Goal: Book appointment/travel/reservation

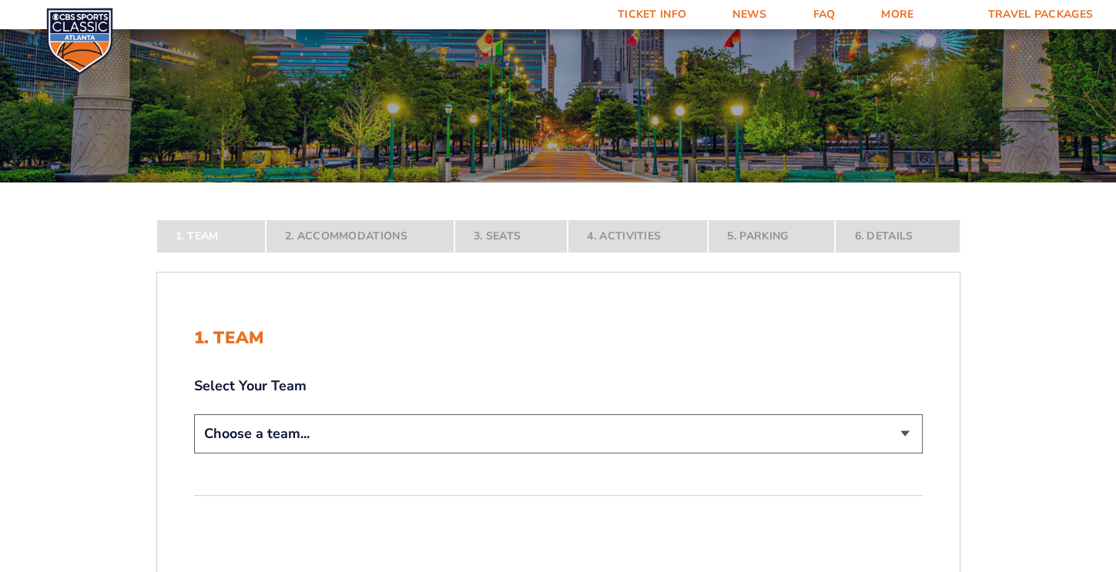
scroll to position [154, 0]
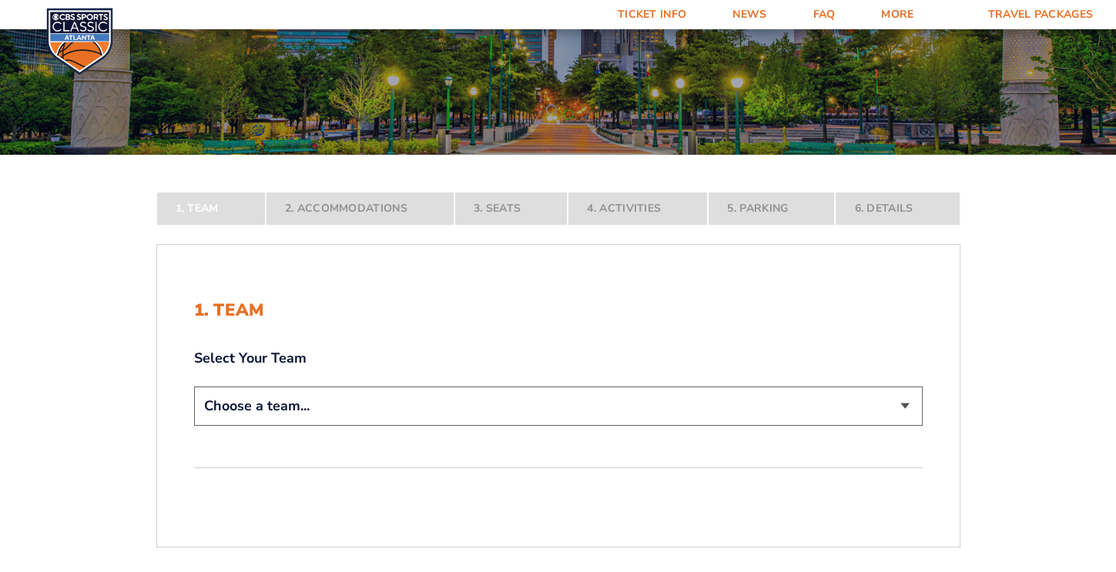
click at [896, 400] on select "Choose a team... [US_STATE] Wildcats [US_STATE] State Buckeyes [US_STATE] Tar H…" at bounding box center [558, 406] width 728 height 39
select select "12956"
click at [194, 426] on select "Choose a team... [US_STATE] Wildcats [US_STATE] State Buckeyes [US_STATE] Tar H…" at bounding box center [558, 406] width 728 height 39
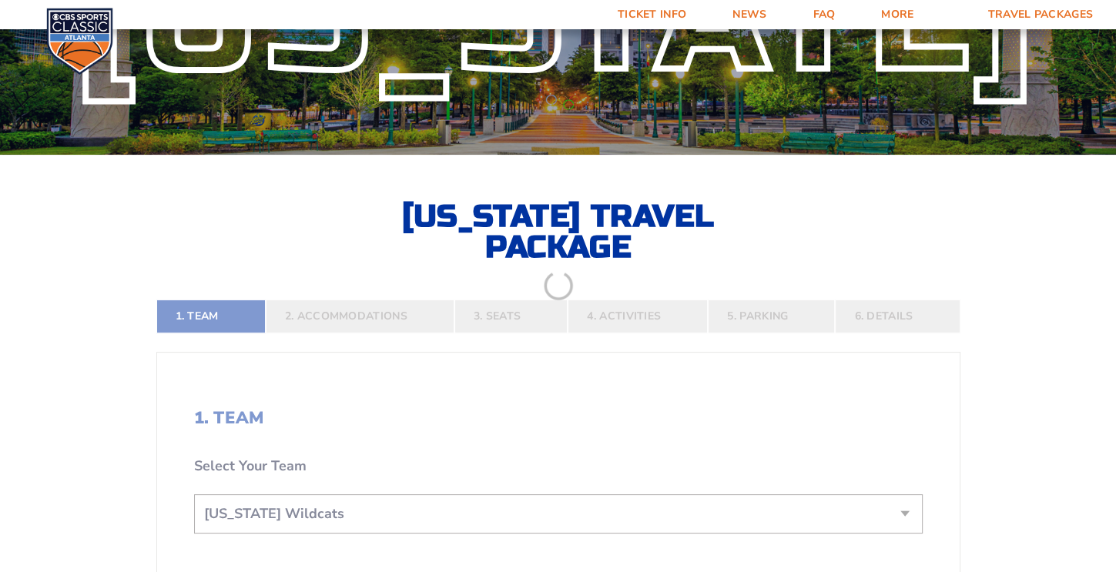
scroll to position [462, 0]
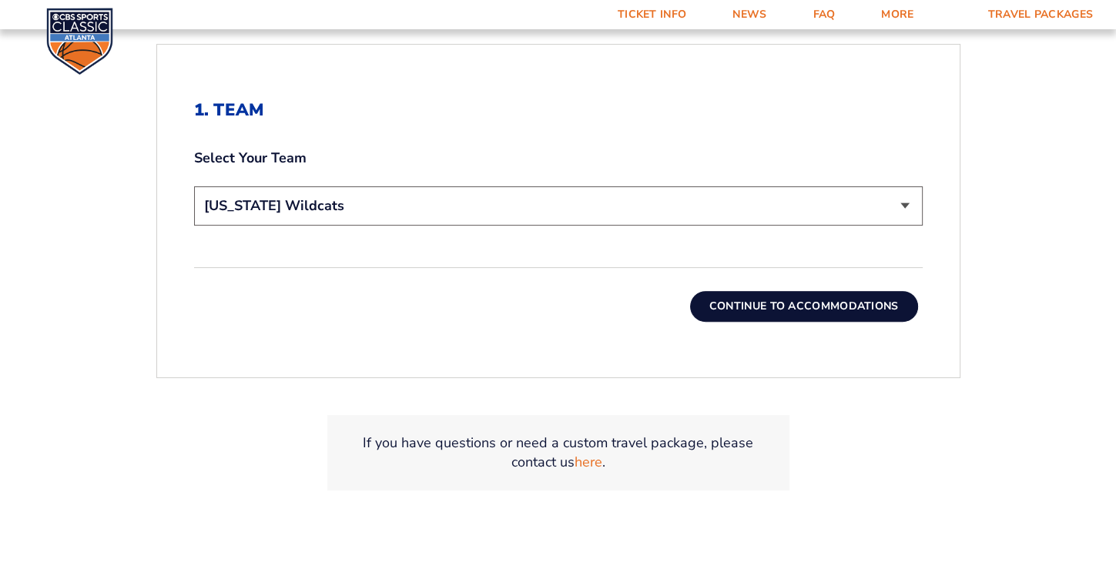
click at [792, 307] on button "Continue To Accommodations" at bounding box center [804, 306] width 228 height 31
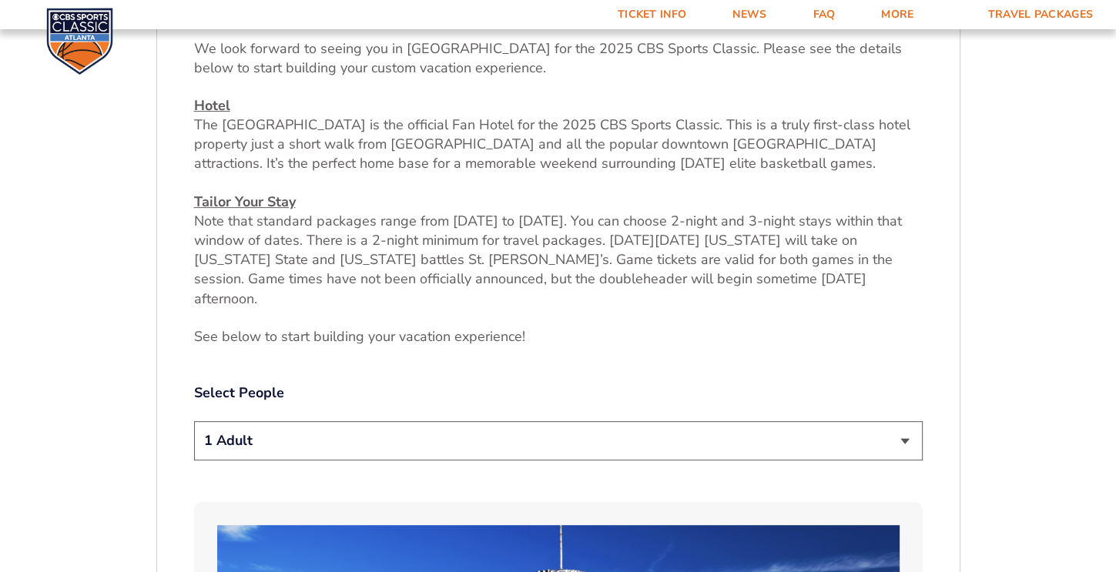
scroll to position [578, 0]
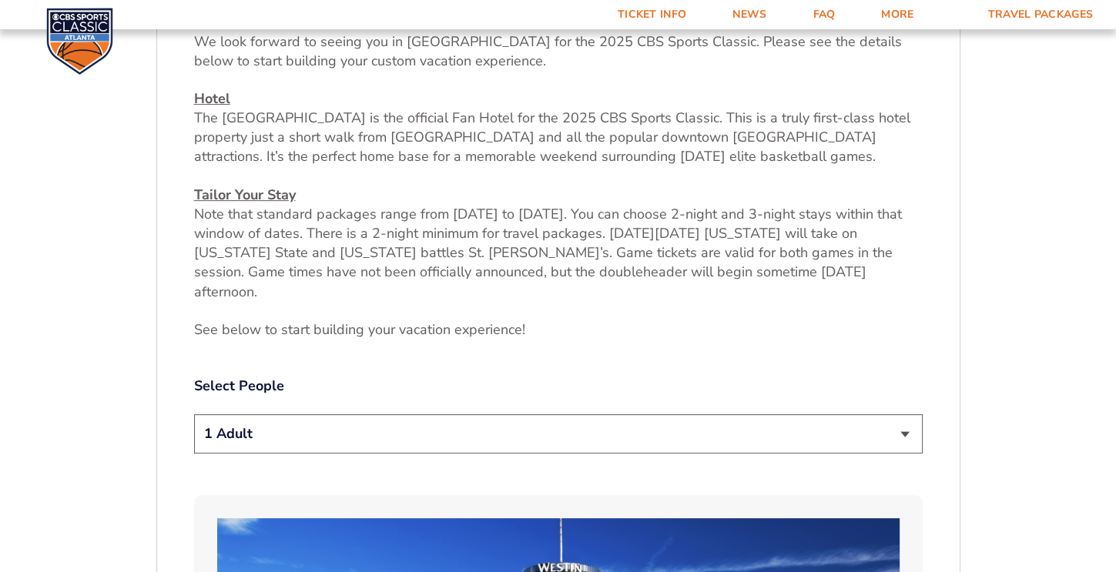
click at [903, 414] on select "1 Adult 2 Adults 3 Adults 4 Adults 2 Adults + 1 Child 2 Adults + 2 Children 2 A…" at bounding box center [558, 433] width 728 height 39
select select "2 Adults"
click at [194, 414] on select "1 Adult 2 Adults 3 Adults 4 Adults 2 Adults + 1 Child 2 Adults + 2 Children 2 A…" at bounding box center [558, 433] width 728 height 39
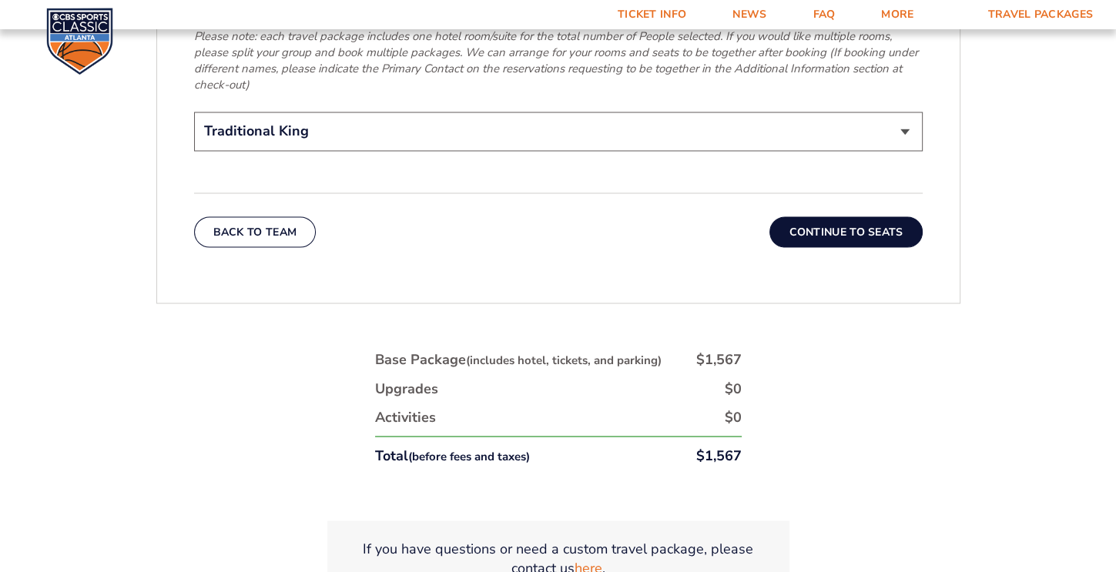
scroll to position [2581, 0]
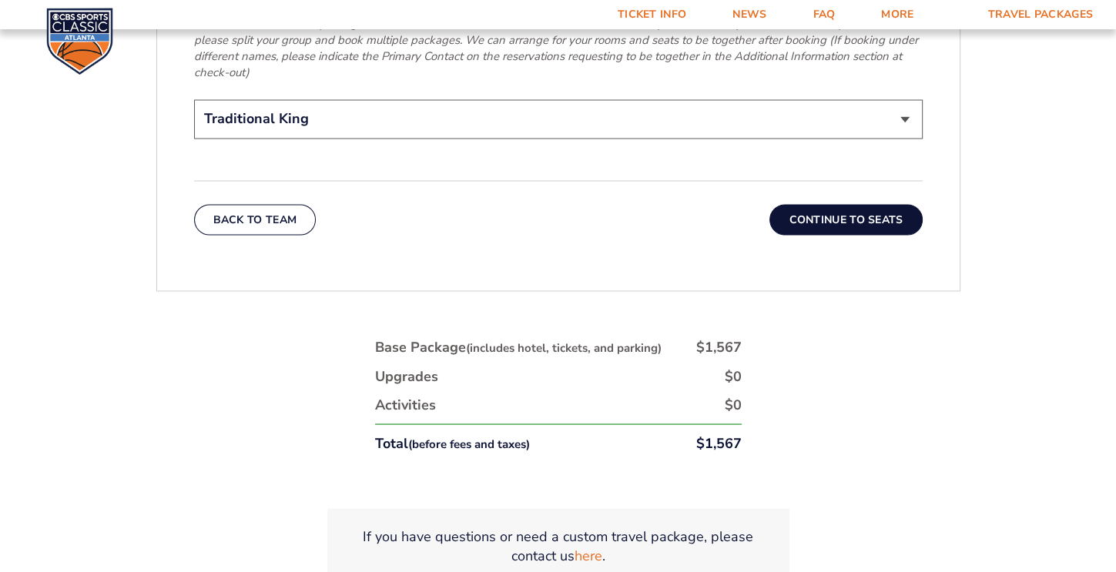
click at [828, 204] on button "Continue To Seats" at bounding box center [845, 219] width 152 height 31
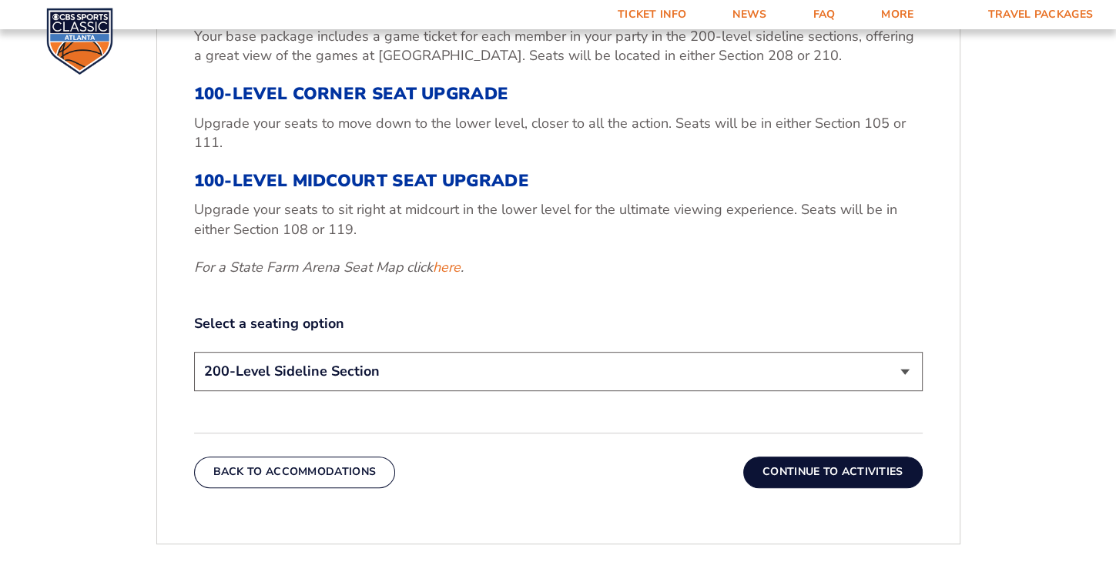
scroll to position [578, 0]
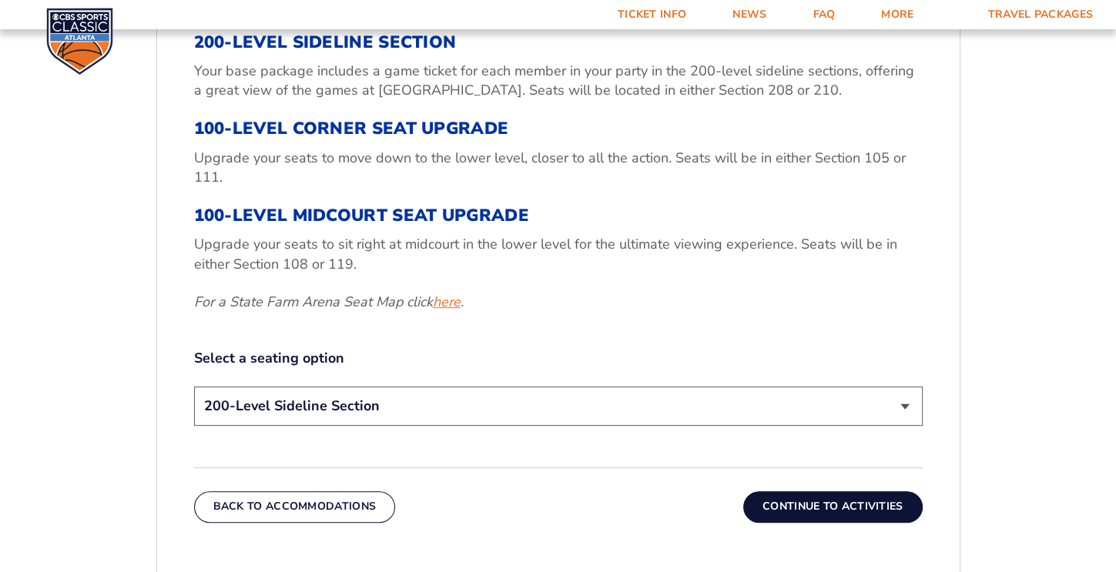
click at [444, 303] on link "here" at bounding box center [447, 302] width 28 height 19
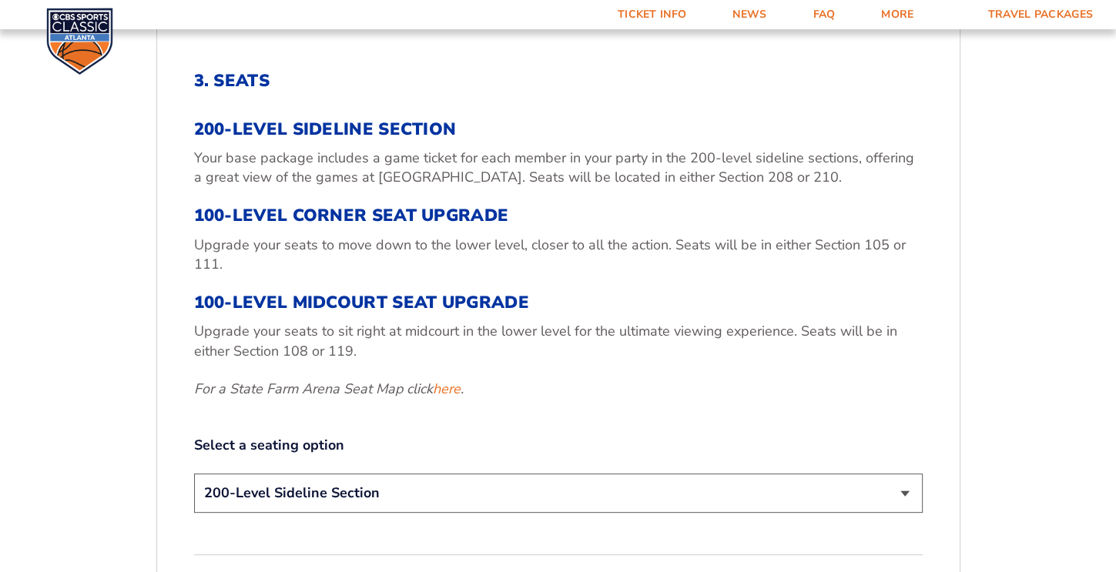
scroll to position [501, 0]
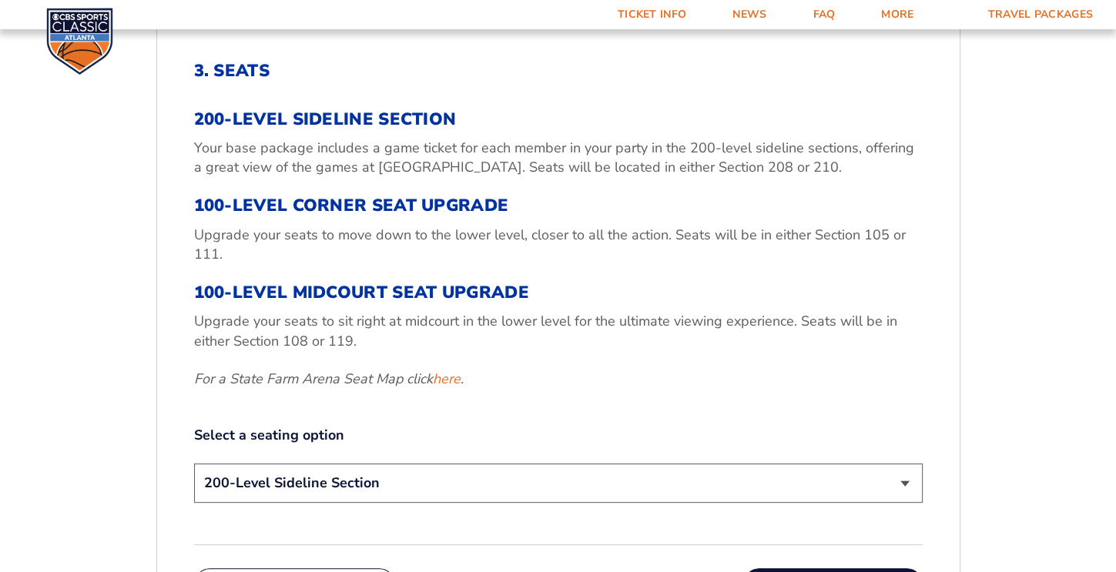
click at [907, 487] on select "200-Level Sideline Section 100-Level Corner Seat Upgrade (+$120 per person) 100…" at bounding box center [558, 483] width 728 height 39
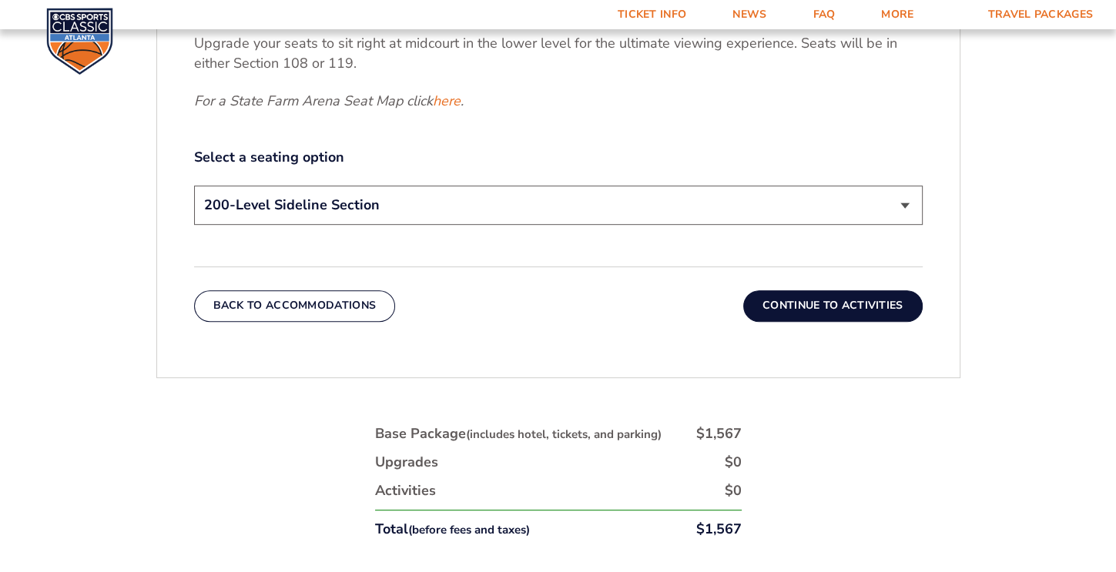
scroll to position [732, 0]
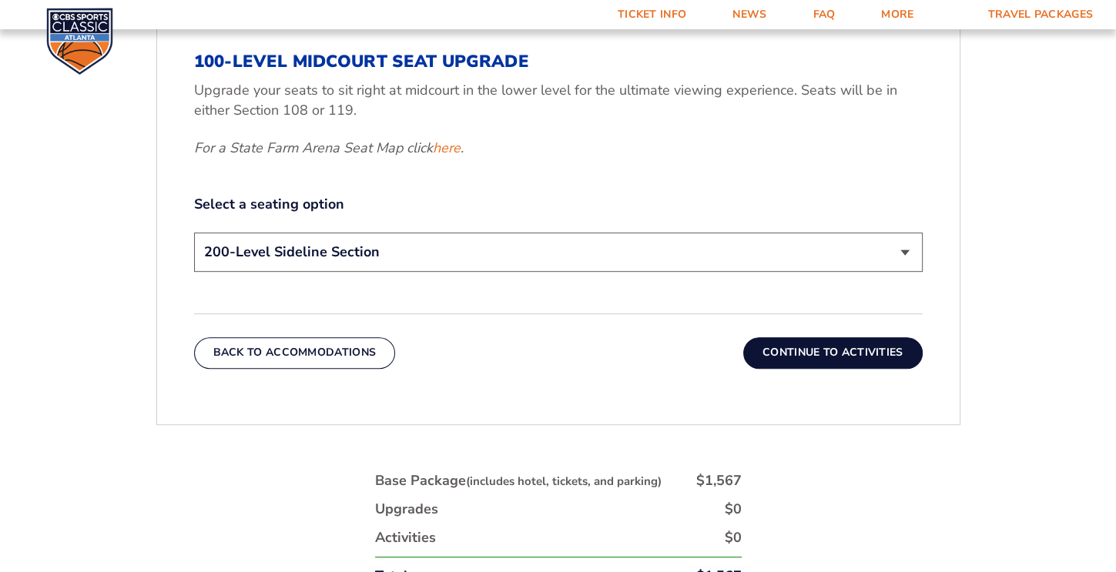
click at [838, 357] on button "Continue To Activities" at bounding box center [832, 352] width 179 height 31
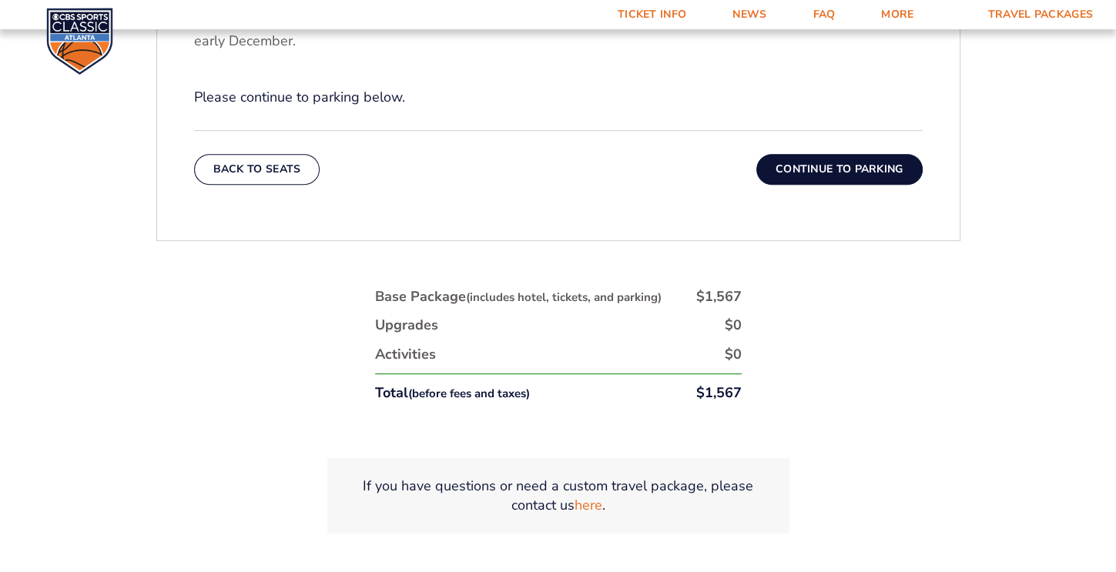
click at [832, 170] on button "Continue To Parking" at bounding box center [839, 169] width 166 height 31
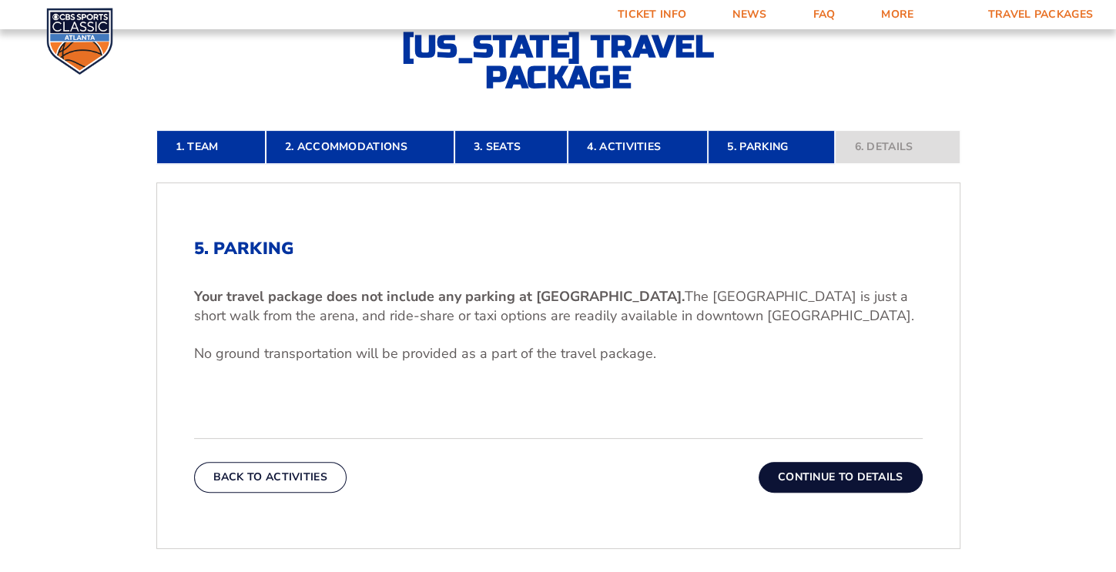
scroll to position [347, 0]
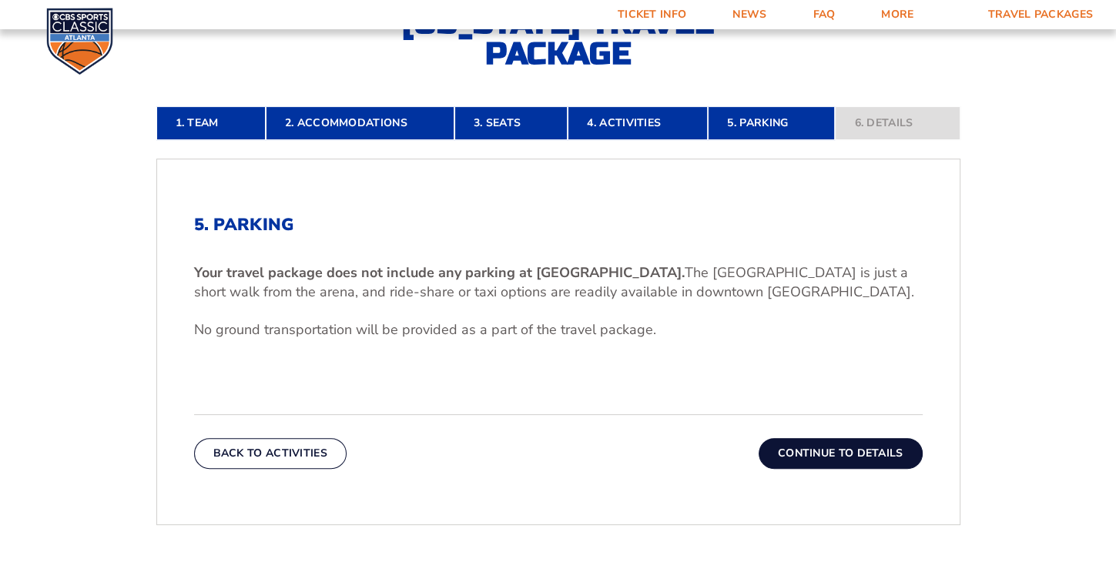
click at [850, 453] on button "Continue To Details" at bounding box center [841, 453] width 164 height 31
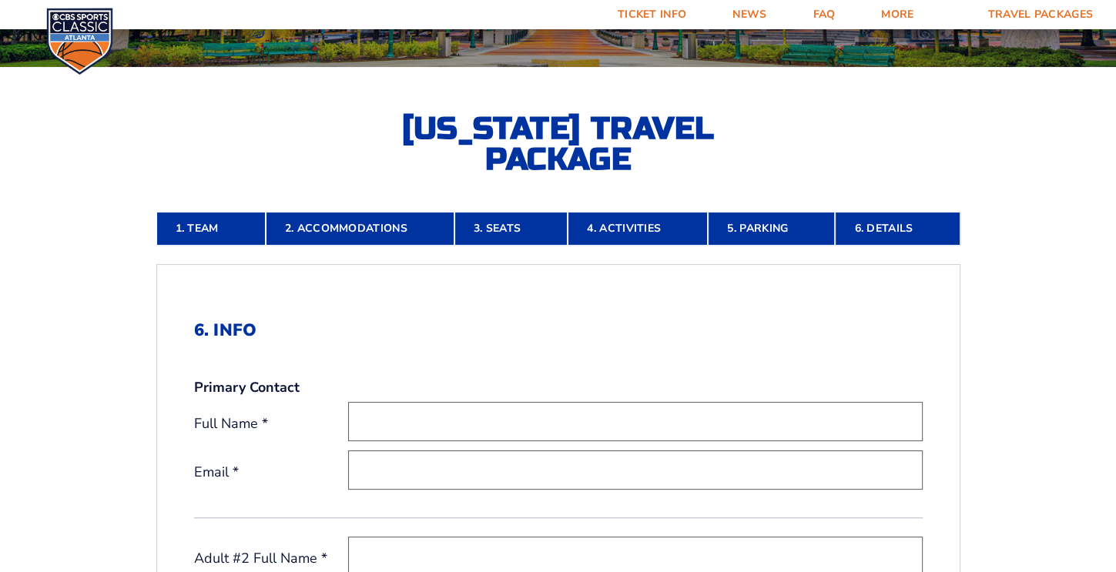
scroll to position [231, 0]
